Goal: Complete application form: Complete application form

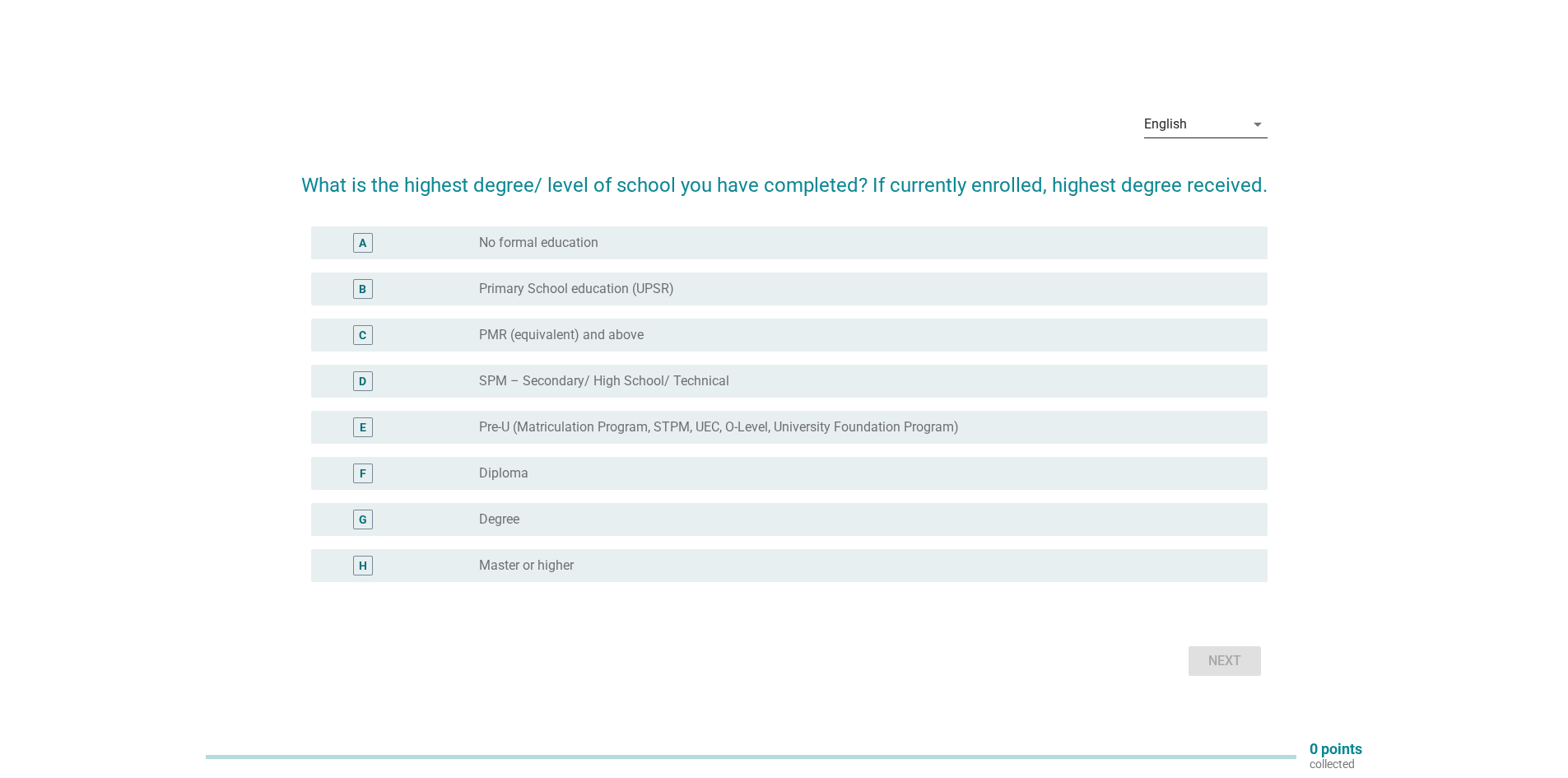
click at [1158, 117] on div "English" at bounding box center [1165, 124] width 42 height 15
click at [1182, 206] on div "中文（简体）" at bounding box center [1205, 217] width 98 height 39
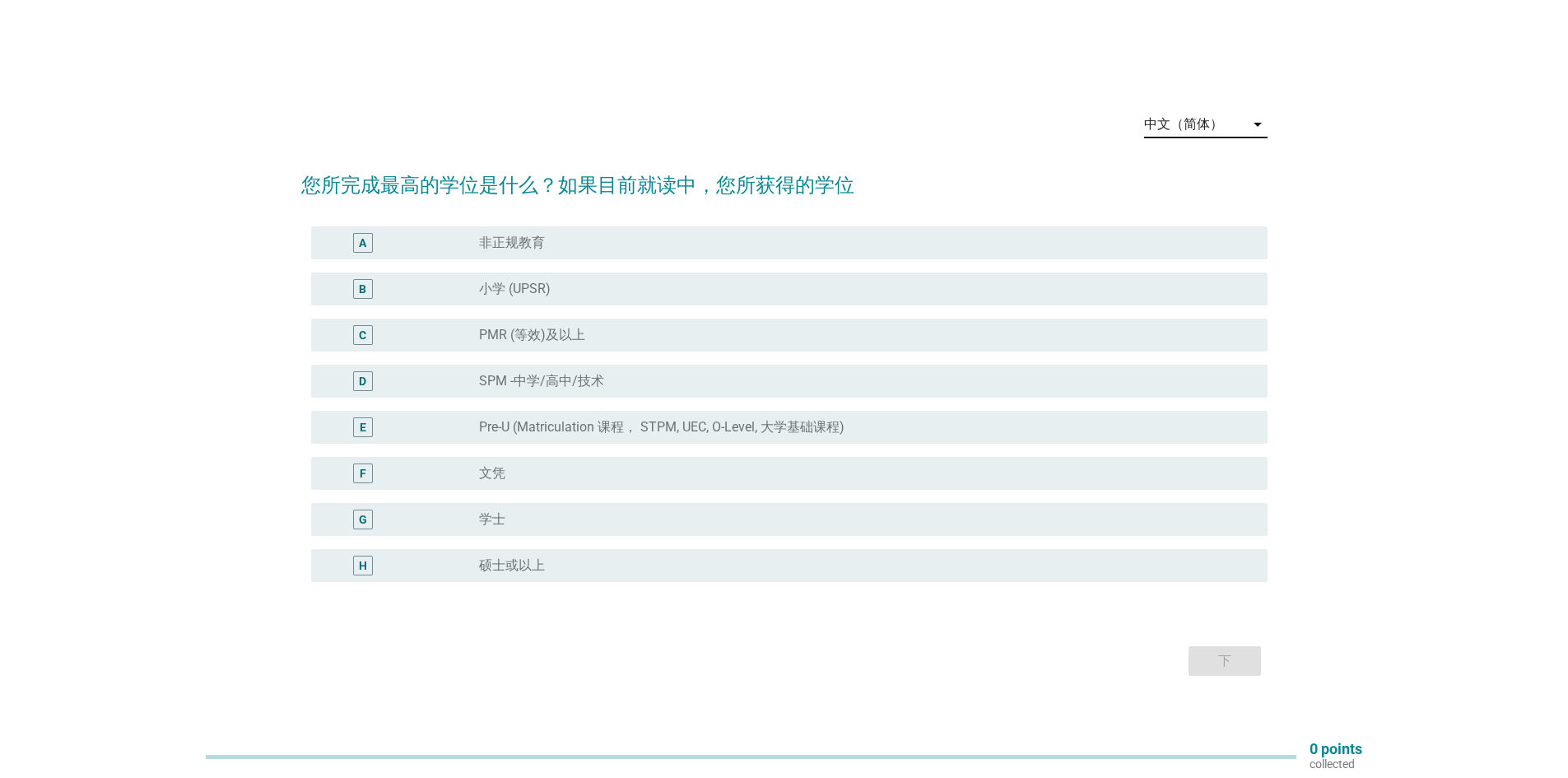
click at [543, 480] on div "radio_button_unchecked 文凭" at bounding box center [860, 473] width 762 height 17
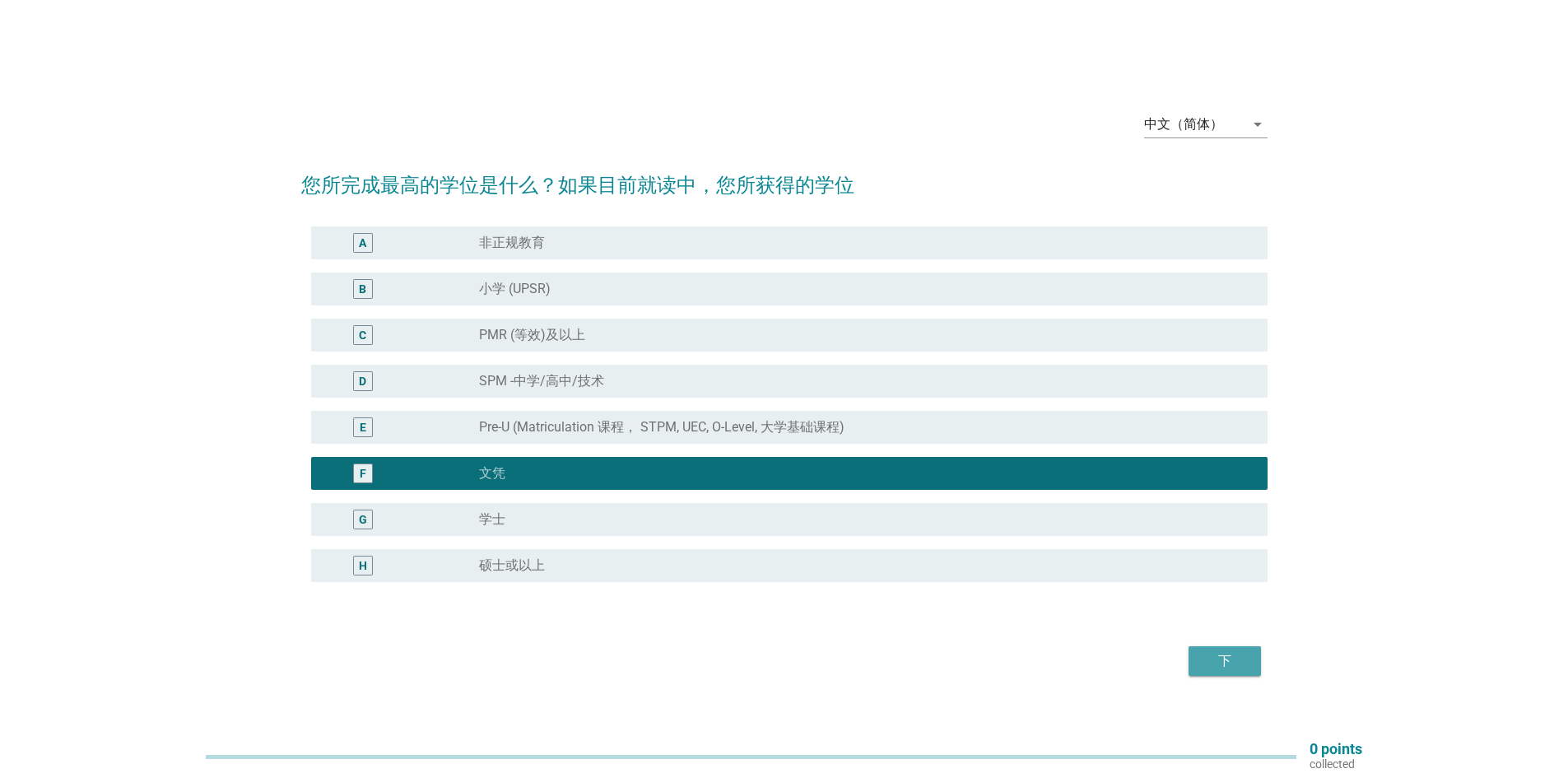
click at [1219, 664] on div "下" at bounding box center [1224, 661] width 46 height 20
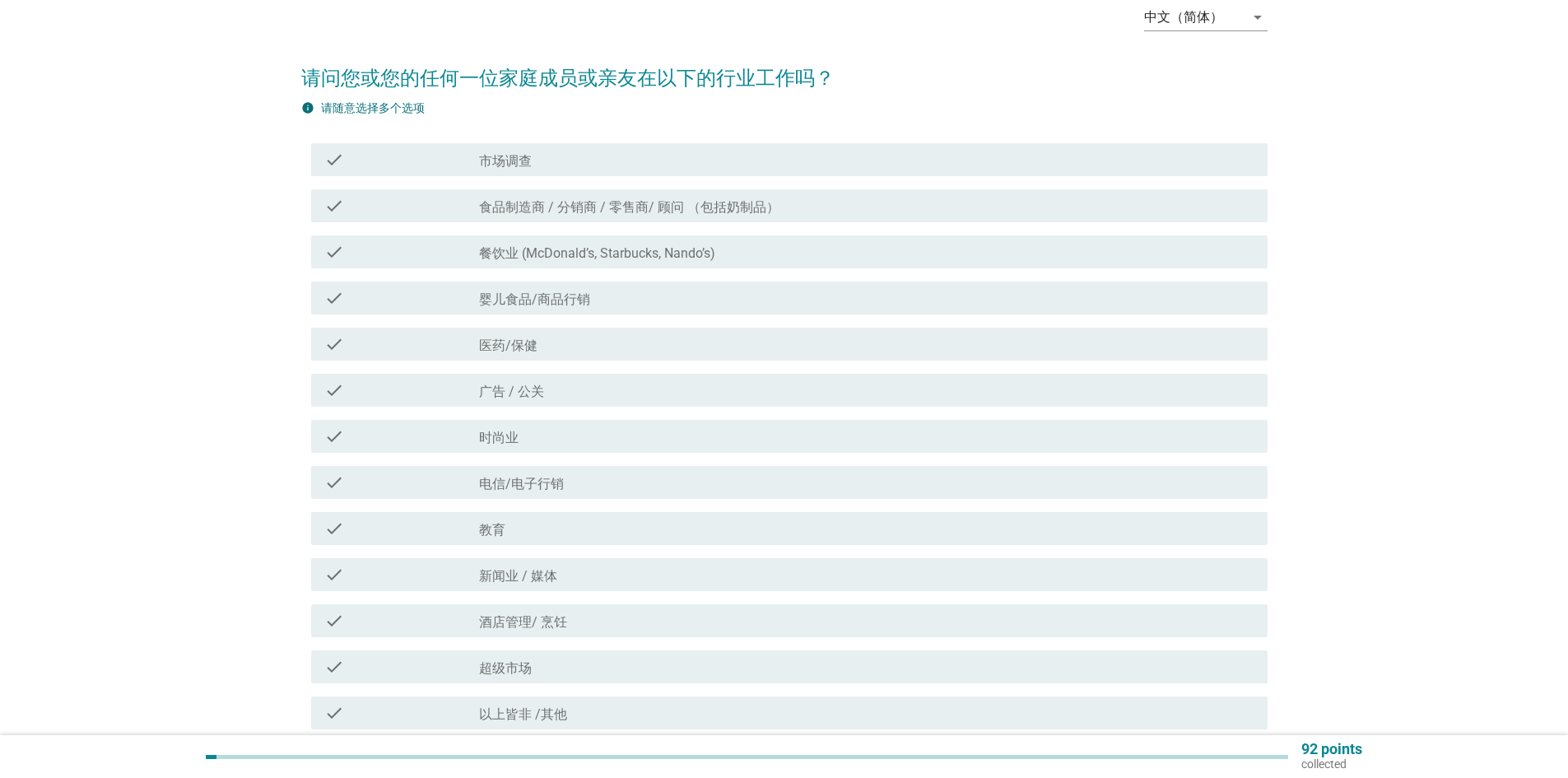
scroll to position [230, 0]
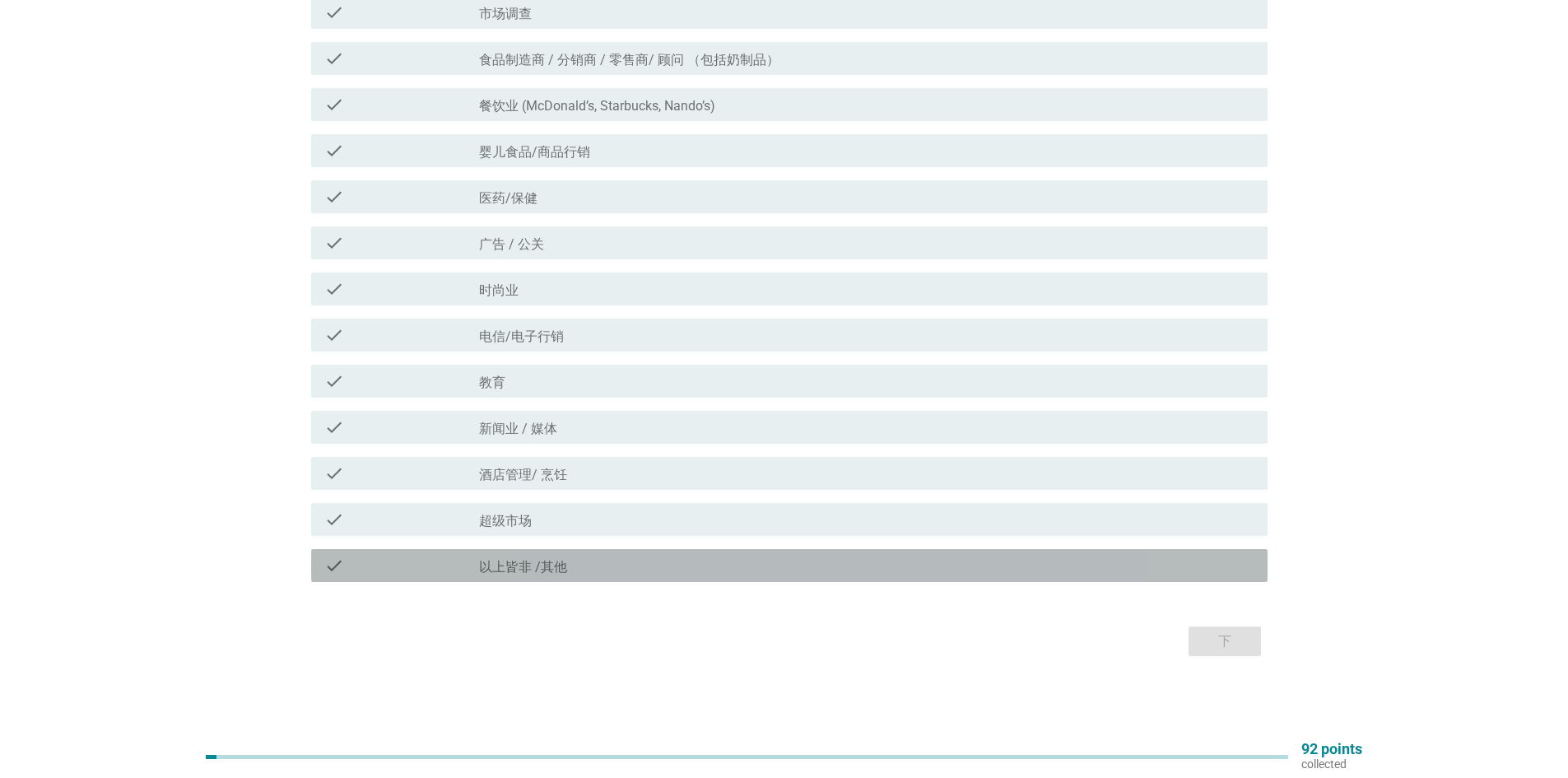
click at [614, 570] on div "check_box_outline_blank 以上皆非 /其他" at bounding box center [866, 565] width 775 height 20
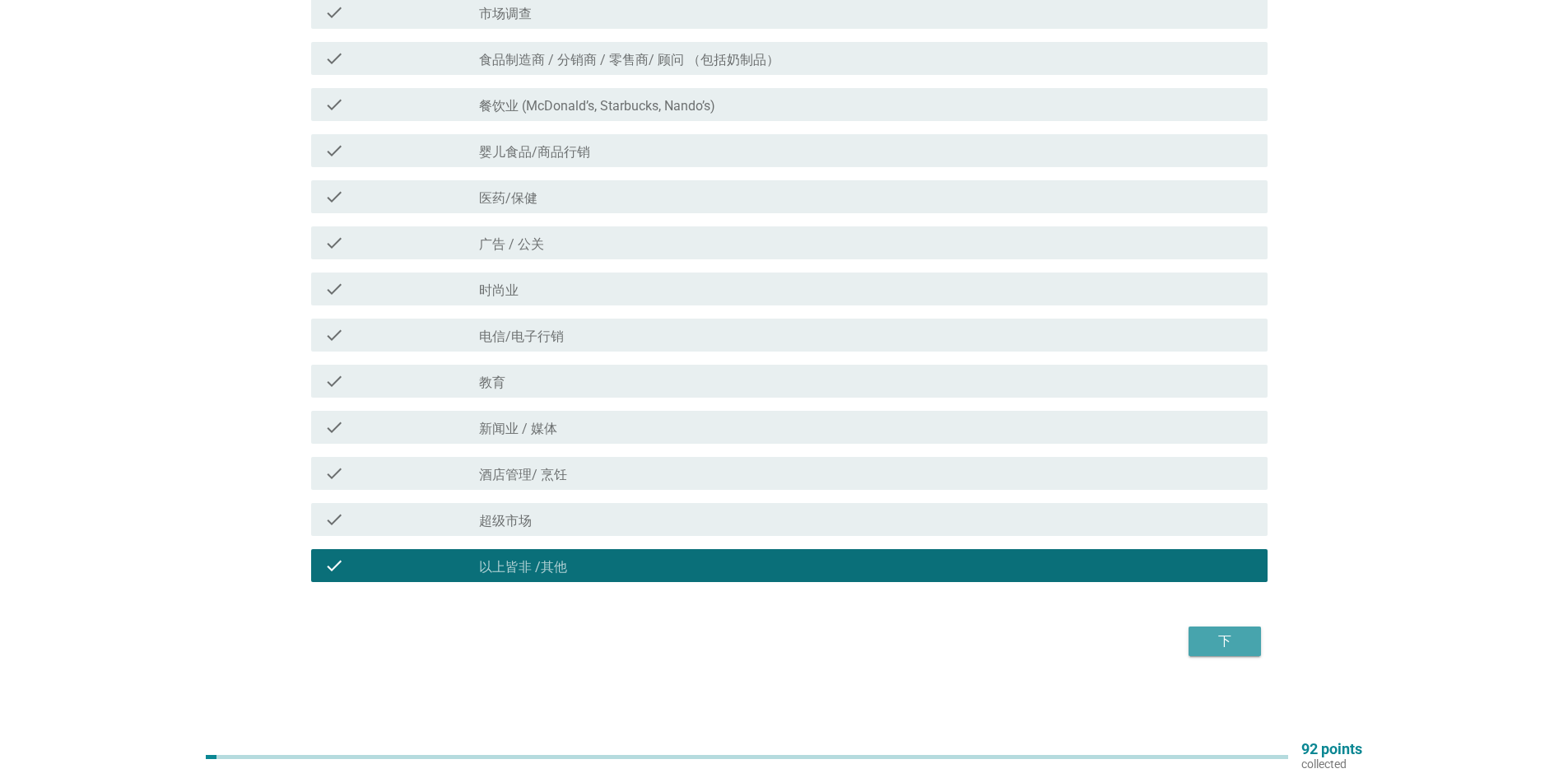
click at [1231, 640] on div "下" at bounding box center [1224, 641] width 46 height 20
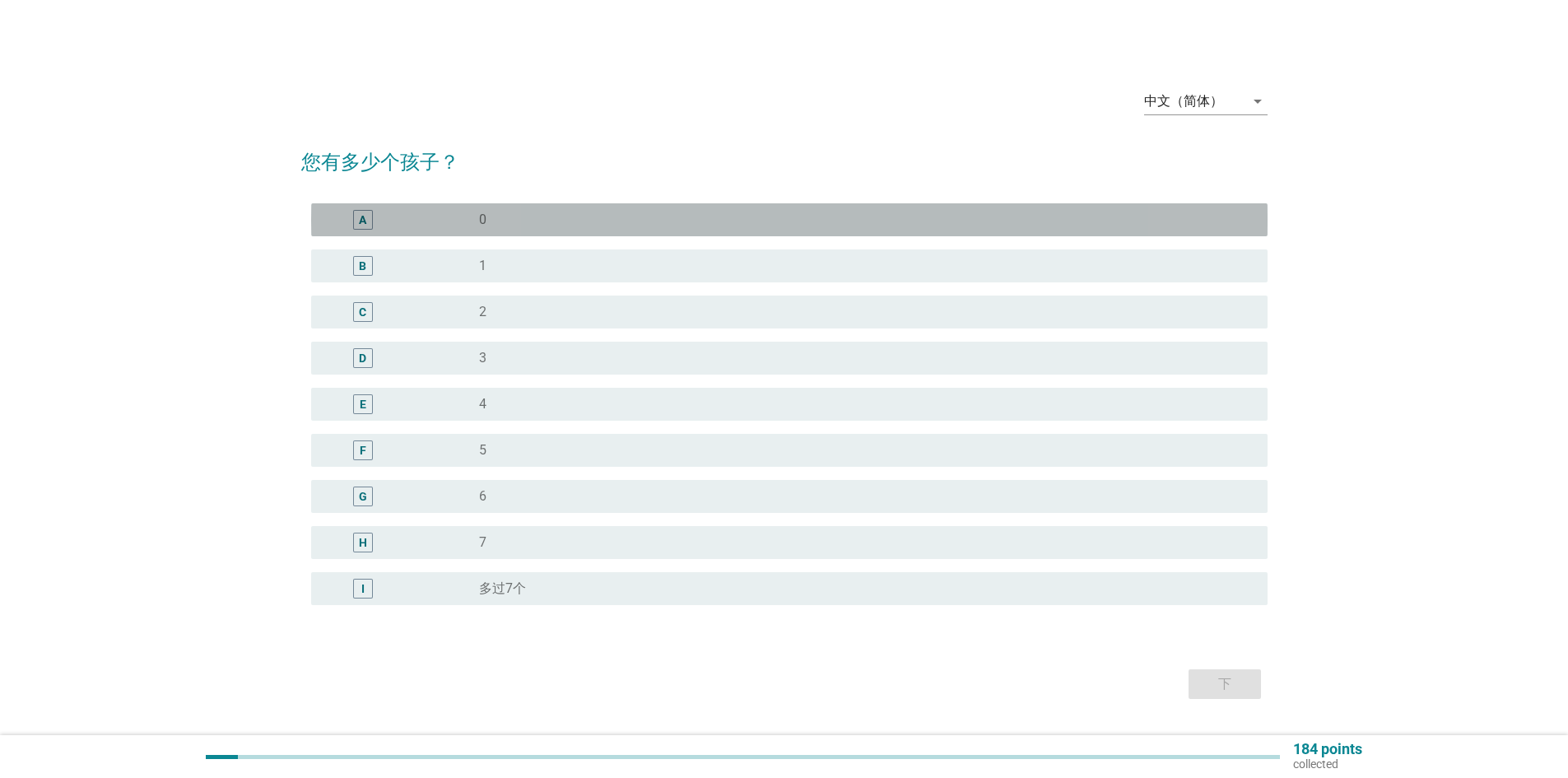
click at [531, 224] on div "radio_button_unchecked 0" at bounding box center [860, 220] width 762 height 17
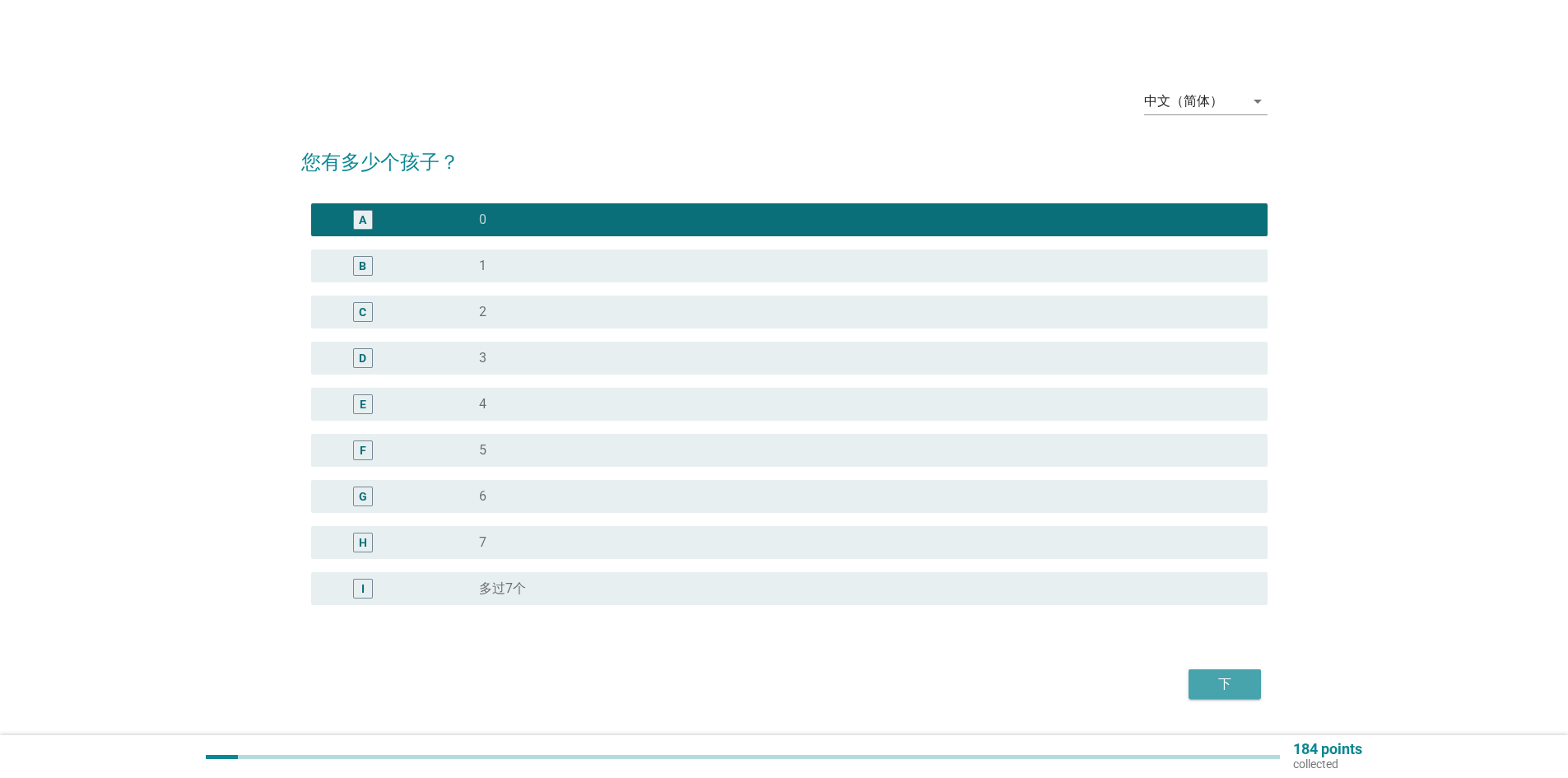
click at [1216, 679] on div "下" at bounding box center [1224, 683] width 46 height 20
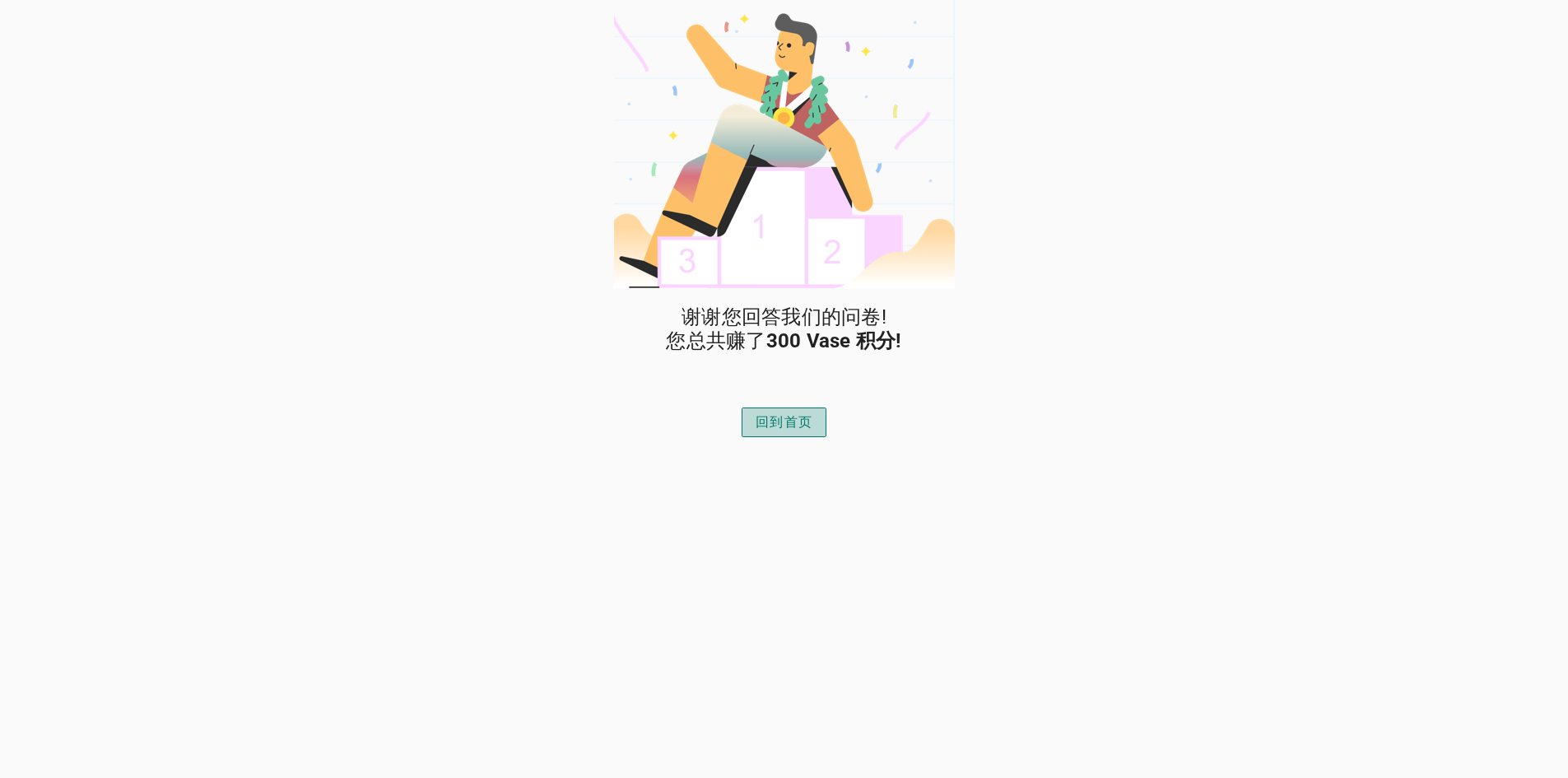
click at [769, 426] on div "回到首页" at bounding box center [784, 422] width 57 height 20
